Goal: Information Seeking & Learning: Compare options

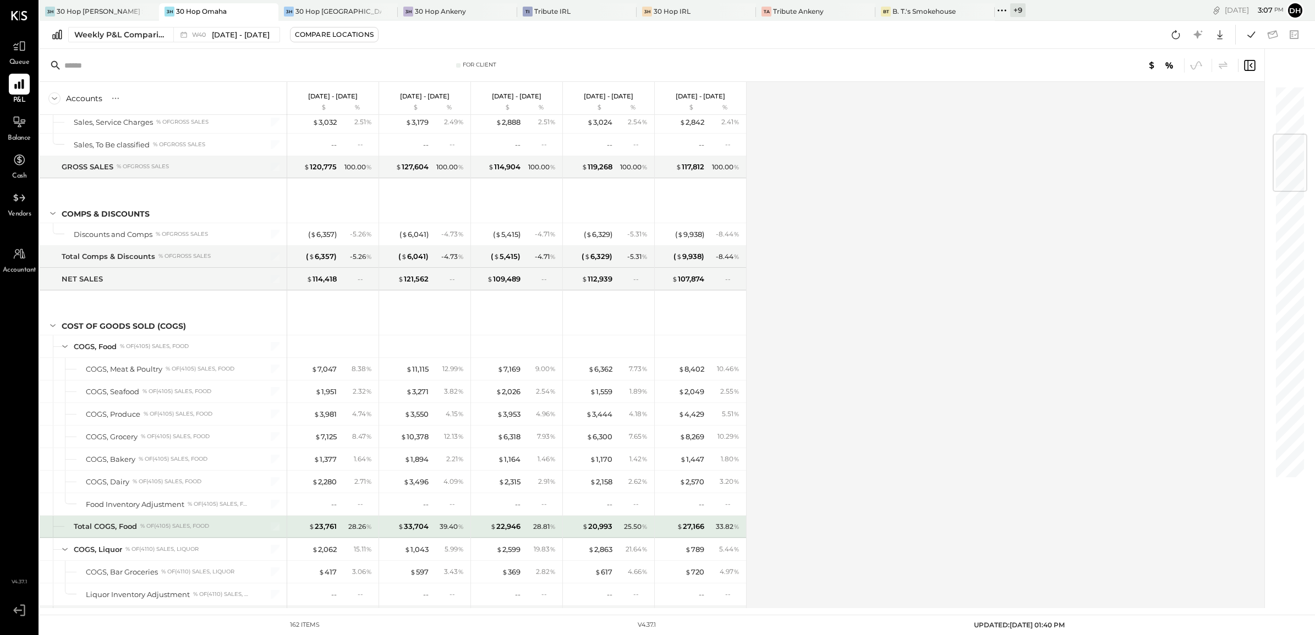
scroll to position [481, 0]
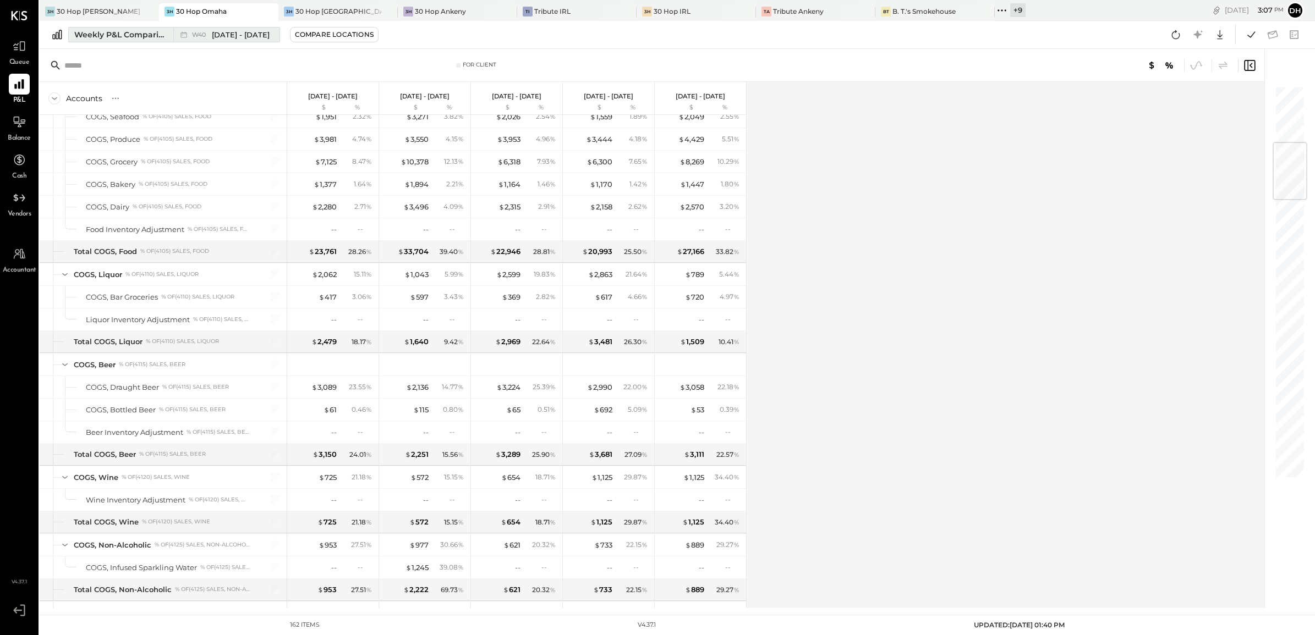
click at [124, 32] on div "Weekly P&L Comparison" at bounding box center [120, 34] width 92 height 11
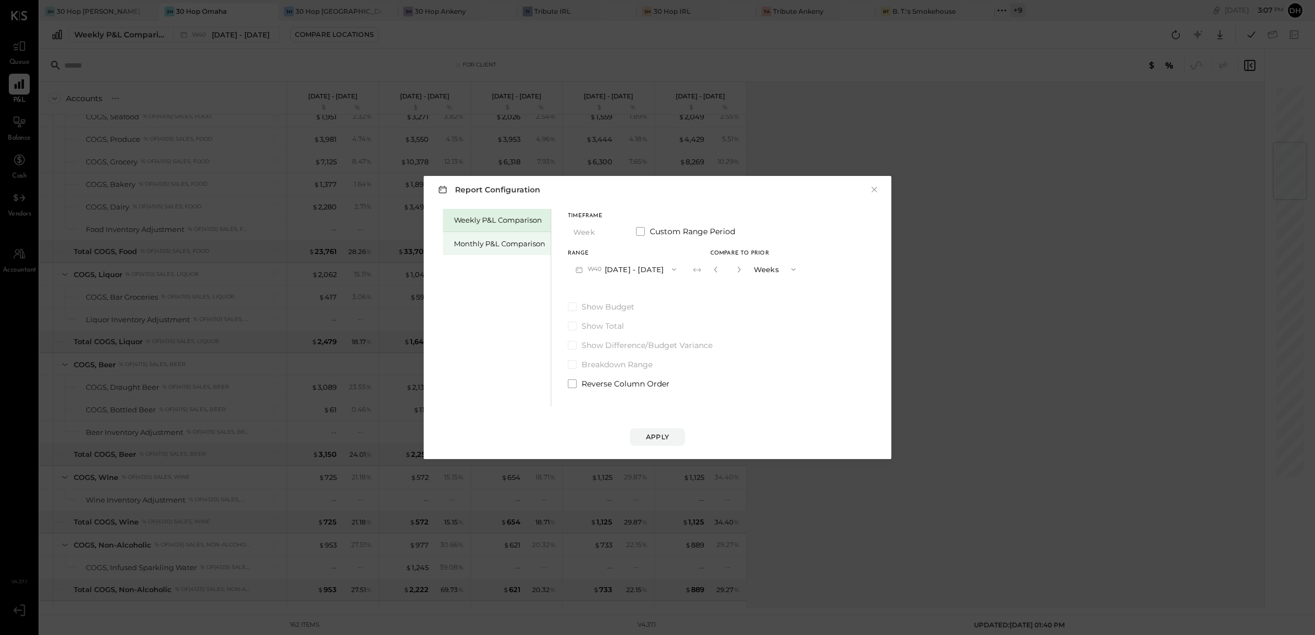
click at [493, 237] on div "Monthly P&L Comparison" at bounding box center [497, 243] width 108 height 23
click at [645, 271] on button "M10 [DATE] - [DATE]" at bounding box center [625, 269] width 114 height 20
click at [655, 293] on div "M09 [DATE] - [DATE]" at bounding box center [630, 294] width 125 height 23
click at [708, 277] on button "Compare" at bounding box center [718, 272] width 55 height 18
click at [737, 268] on icon "button" at bounding box center [738, 270] width 3 height 6
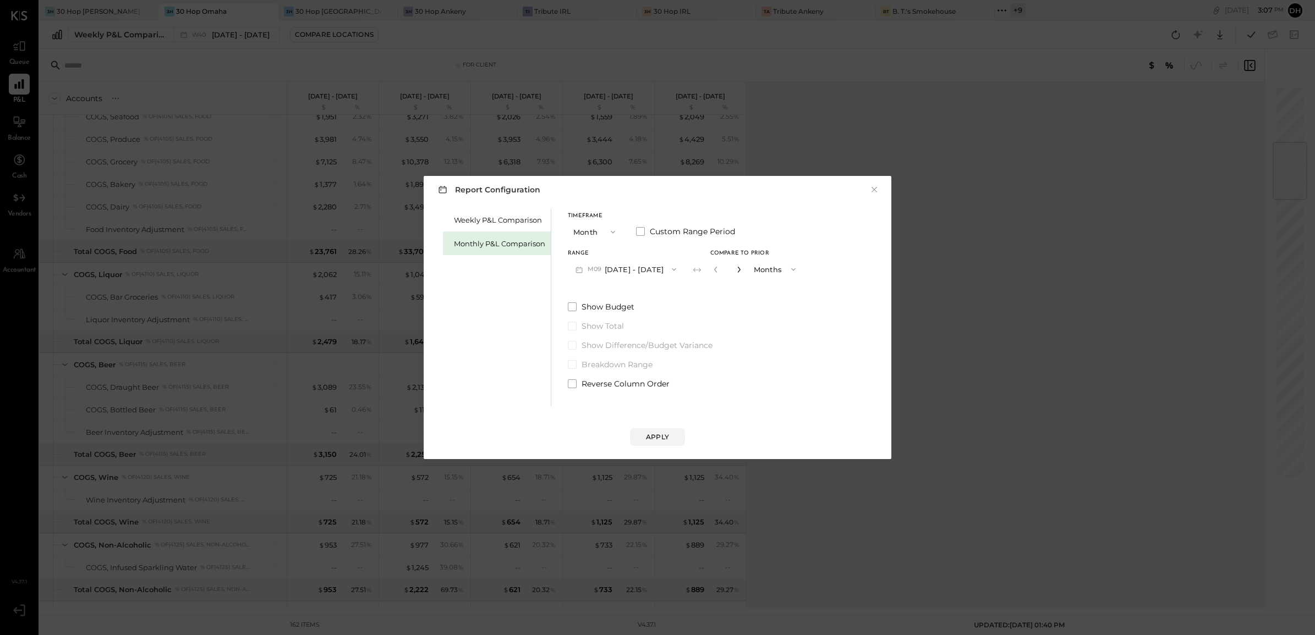
click at [737, 268] on icon "button" at bounding box center [738, 270] width 3 height 6
type input "*"
click at [668, 433] on div "Apply" at bounding box center [657, 436] width 23 height 9
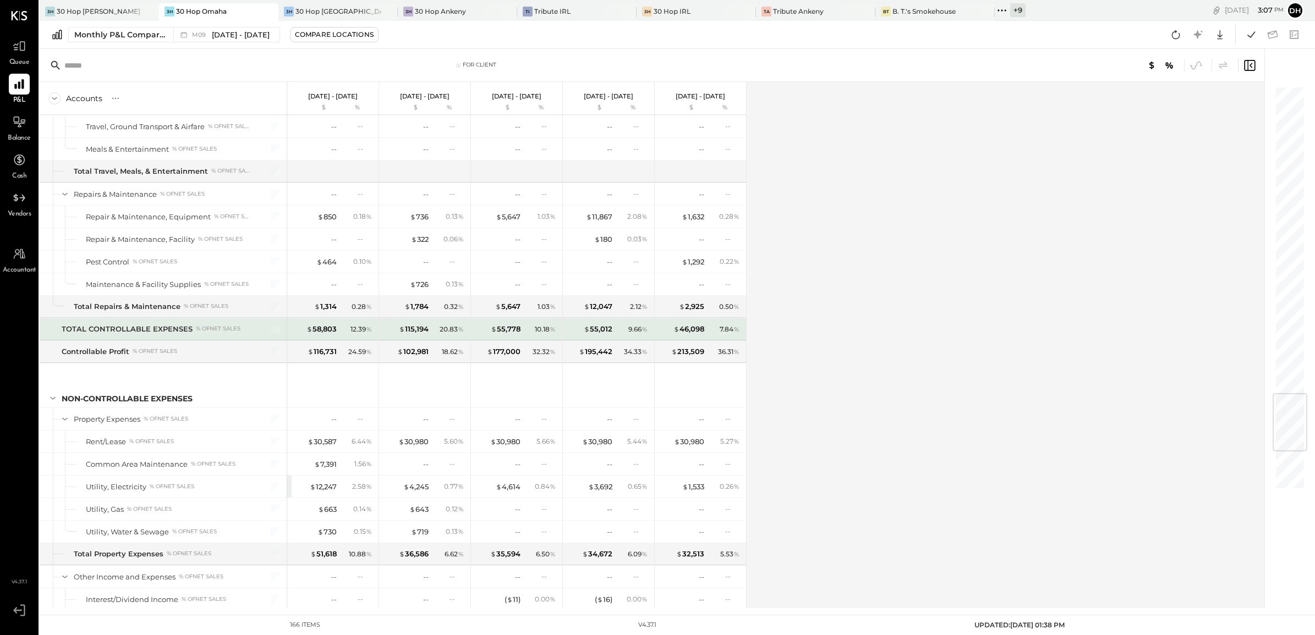
scroll to position [2932, 0]
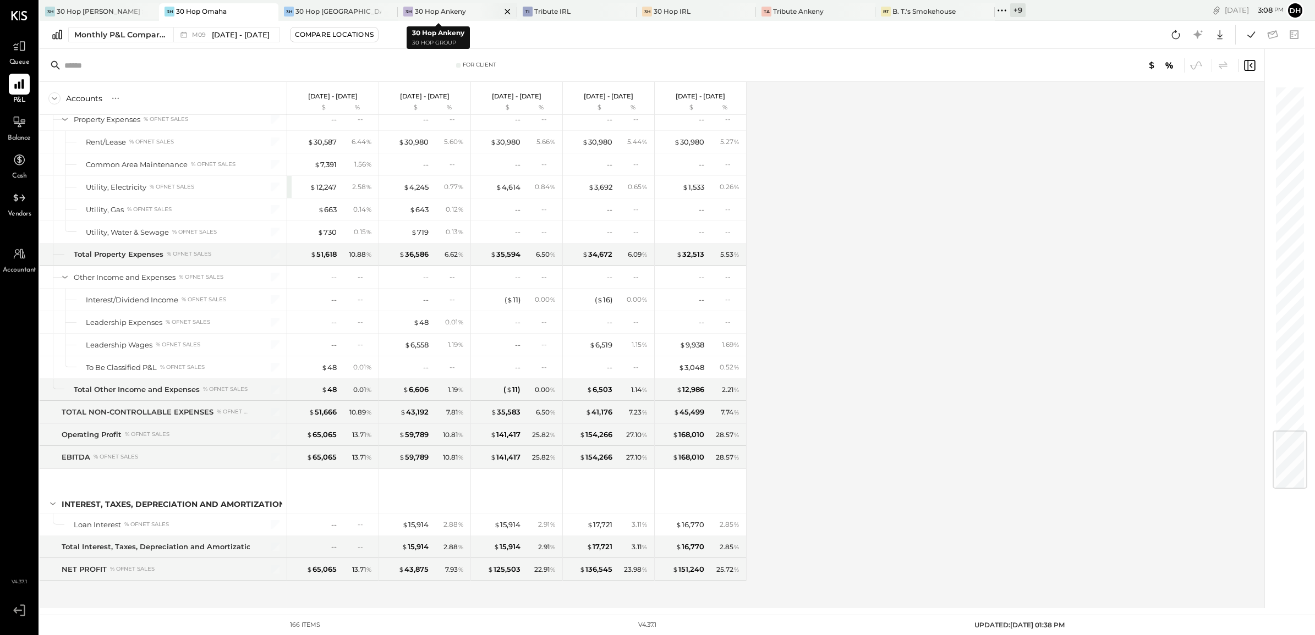
click at [419, 13] on div "30 Hop Ankeny" at bounding box center [440, 11] width 51 height 9
